Goal: Transaction & Acquisition: Purchase product/service

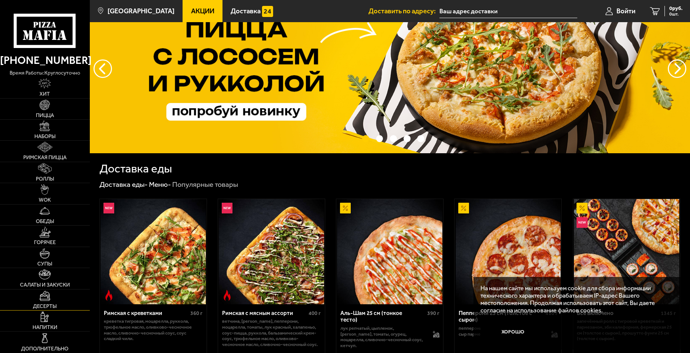
scroll to position [37, 0]
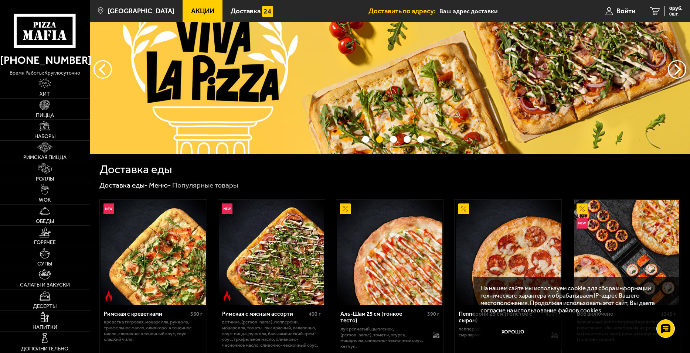
click at [38, 175] on link "Роллы" at bounding box center [45, 172] width 90 height 21
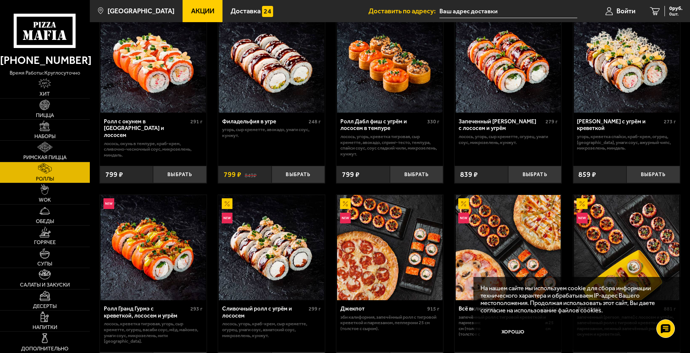
scroll to position [259, 0]
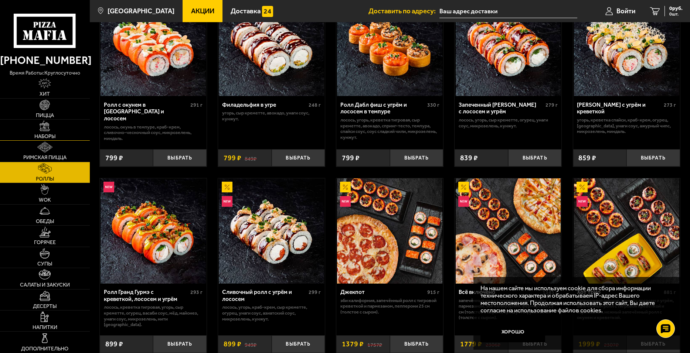
click at [38, 127] on link "Наборы" at bounding box center [45, 130] width 90 height 21
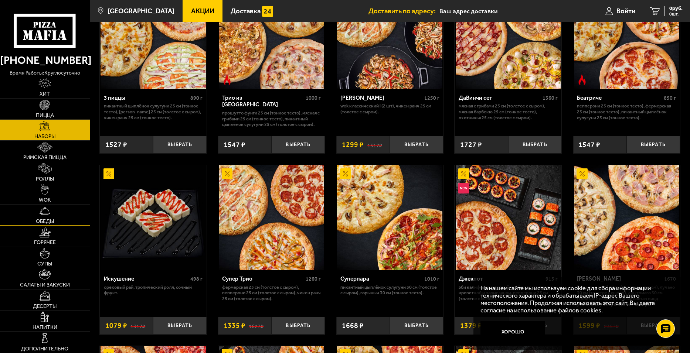
scroll to position [175, 0]
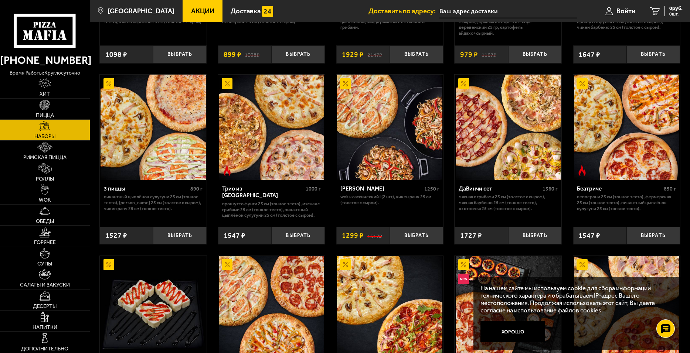
click at [51, 180] on span "Роллы" at bounding box center [45, 179] width 18 height 5
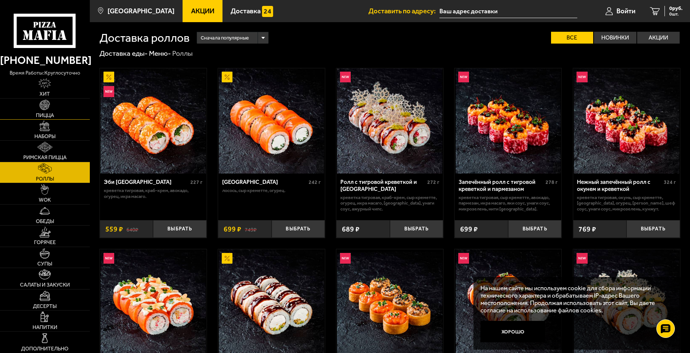
click at [38, 107] on link "Пицца" at bounding box center [45, 109] width 90 height 21
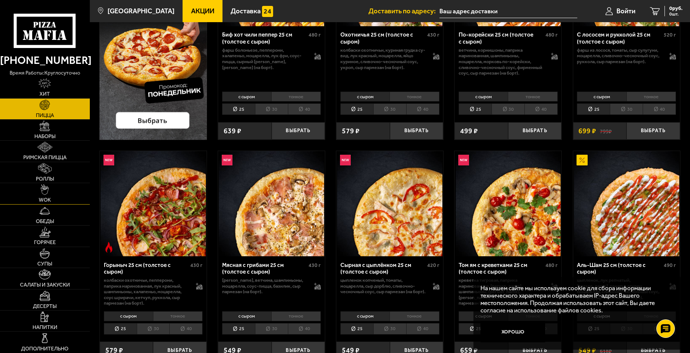
scroll to position [148, 0]
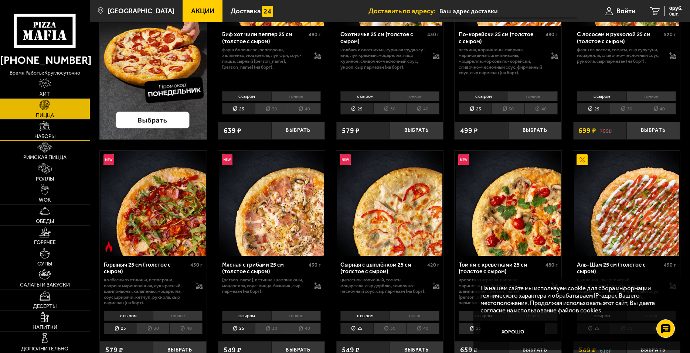
drag, startPoint x: 45, startPoint y: 125, endPoint x: 44, endPoint y: 140, distance: 15.2
click at [45, 124] on img at bounding box center [45, 126] width 10 height 10
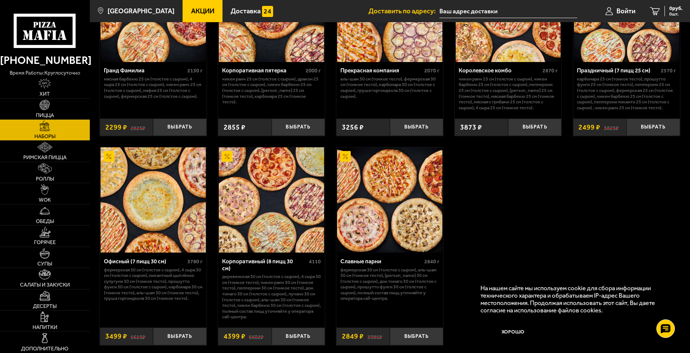
scroll to position [1061, 0]
